Goal: Find specific page/section: Find specific page/section

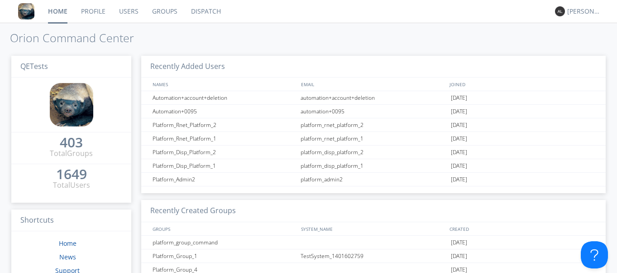
drag, startPoint x: 156, startPoint y: 11, endPoint x: 169, endPoint y: 24, distance: 18.6
click at [157, 11] on link "Groups" at bounding box center [164, 11] width 39 height 23
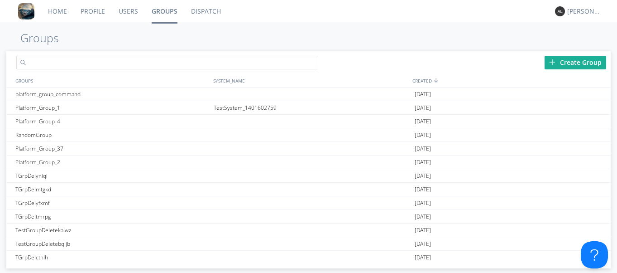
click at [203, 60] on input "text" at bounding box center [167, 63] width 303 height 14
type input "!"
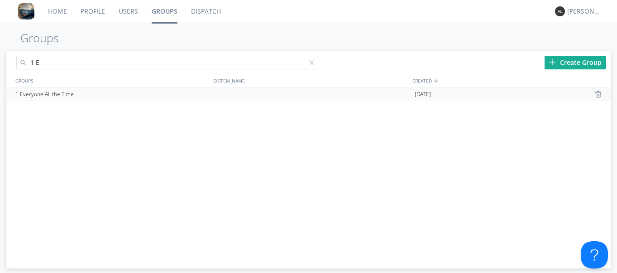
type input "1 E"
click at [20, 98] on div "1 Everyone All the Time" at bounding box center [112, 94] width 198 height 14
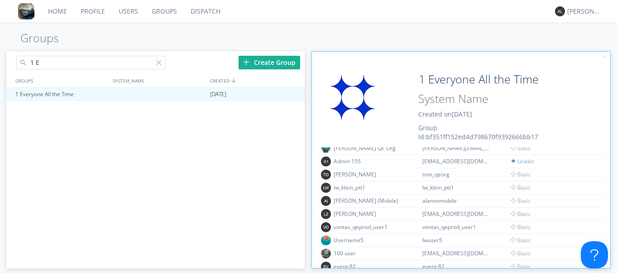
scroll to position [1072, 0]
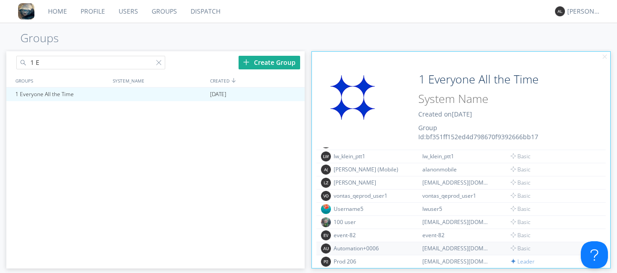
click at [360, 249] on div "Automation+0006" at bounding box center [368, 248] width 68 height 8
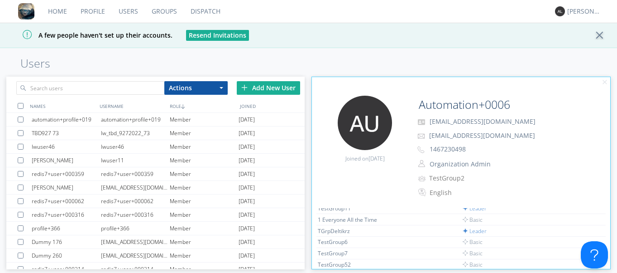
scroll to position [163, 0]
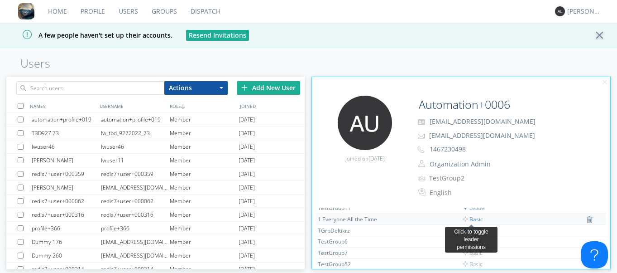
click at [474, 219] on span "Basic" at bounding box center [473, 219] width 20 height 8
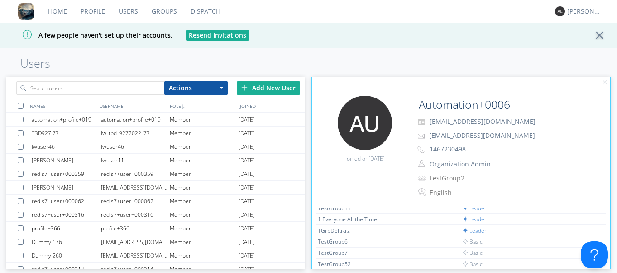
click at [211, 58] on h1 "Users" at bounding box center [308, 63] width 617 height 13
